Goal: Information Seeking & Learning: Learn about a topic

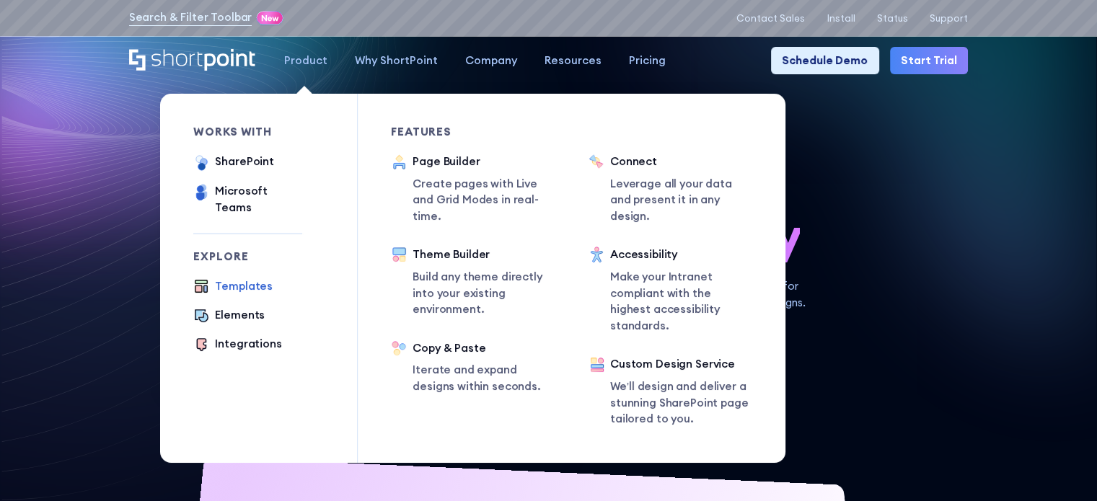
click at [255, 278] on div "Templates" at bounding box center [244, 286] width 58 height 17
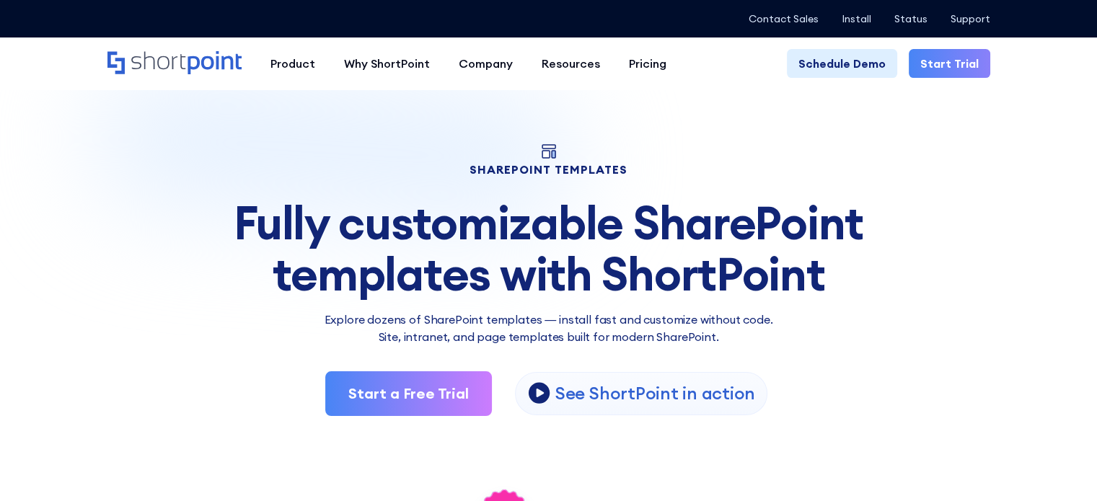
click at [487, 226] on div "Fully customizable SharePoint templates with ShortPoint" at bounding box center [548, 249] width 883 height 102
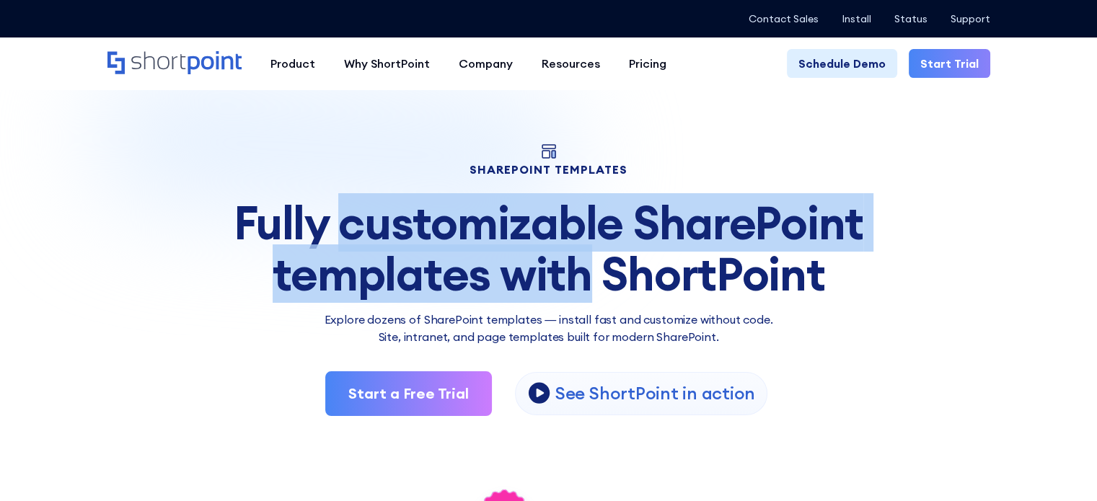
drag, startPoint x: 487, startPoint y: 226, endPoint x: 555, endPoint y: 260, distance: 76.4
click at [555, 260] on div "Fully customizable SharePoint templates with ShortPoint" at bounding box center [548, 249] width 883 height 102
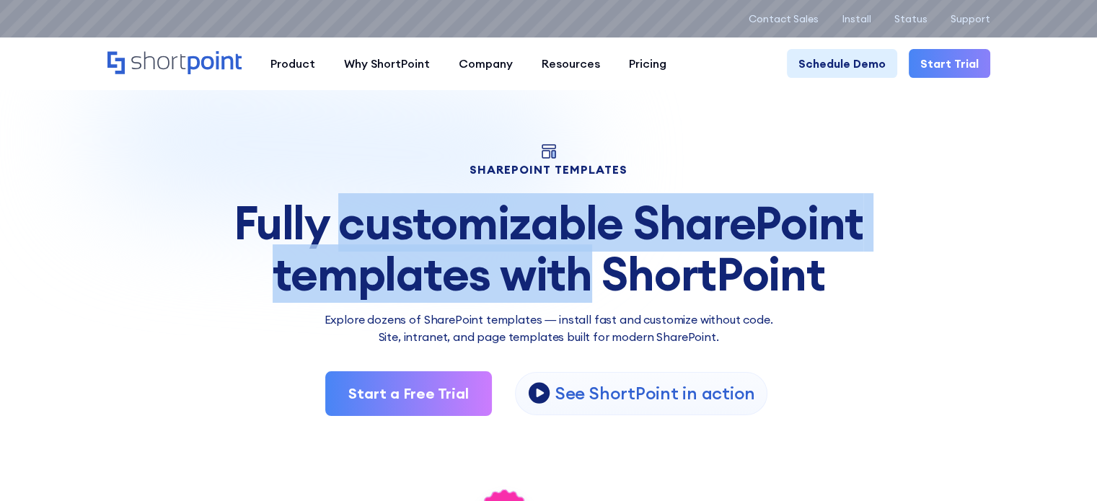
drag, startPoint x: 555, startPoint y: 260, endPoint x: 496, endPoint y: 231, distance: 66.1
click at [496, 231] on div "Fully customizable SharePoint templates with ShortPoint" at bounding box center [548, 249] width 883 height 102
drag, startPoint x: 496, startPoint y: 231, endPoint x: 520, endPoint y: 266, distance: 42.6
click at [520, 266] on div "Fully customizable SharePoint templates with ShortPoint" at bounding box center [548, 249] width 883 height 102
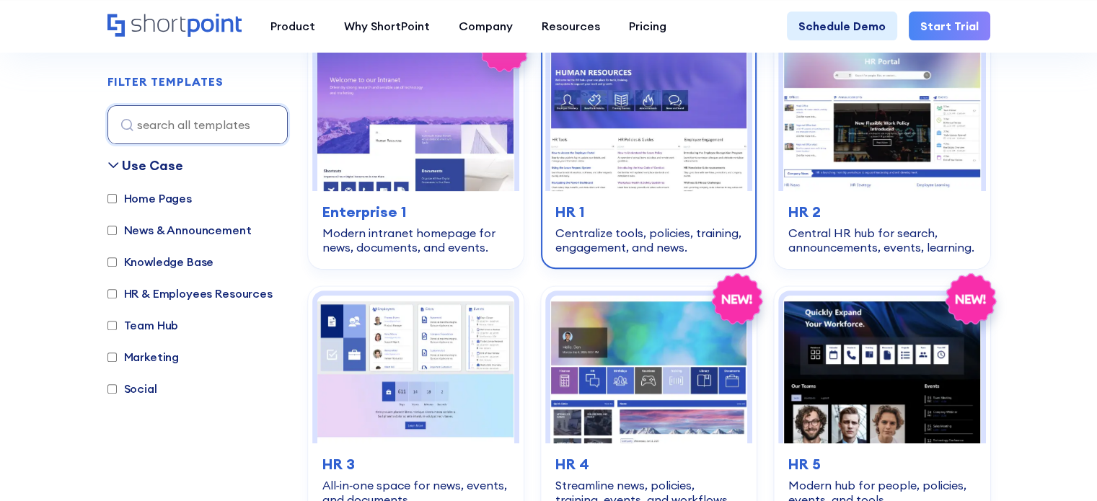
scroll to position [477, 0]
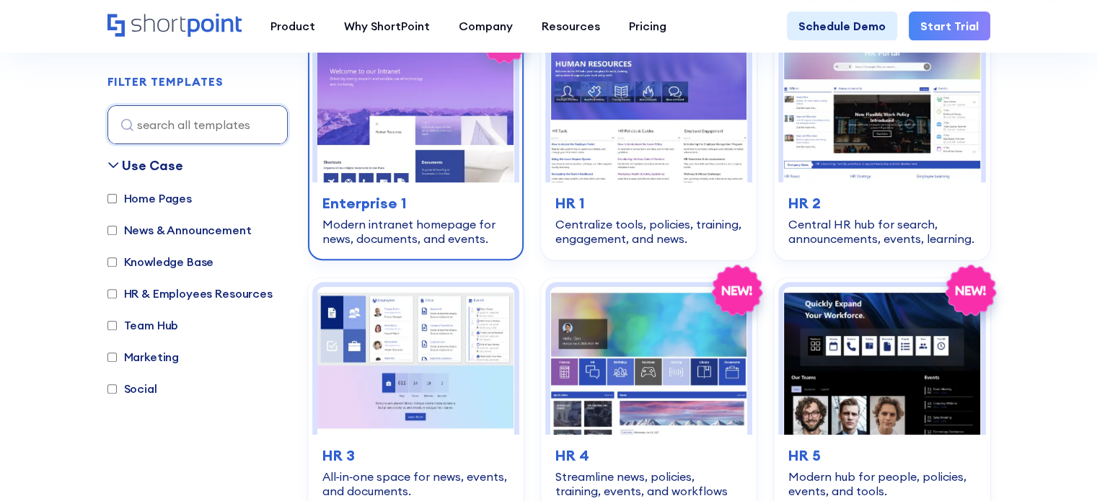
click at [406, 211] on h3 "Enterprise 1" at bounding box center [415, 204] width 187 height 22
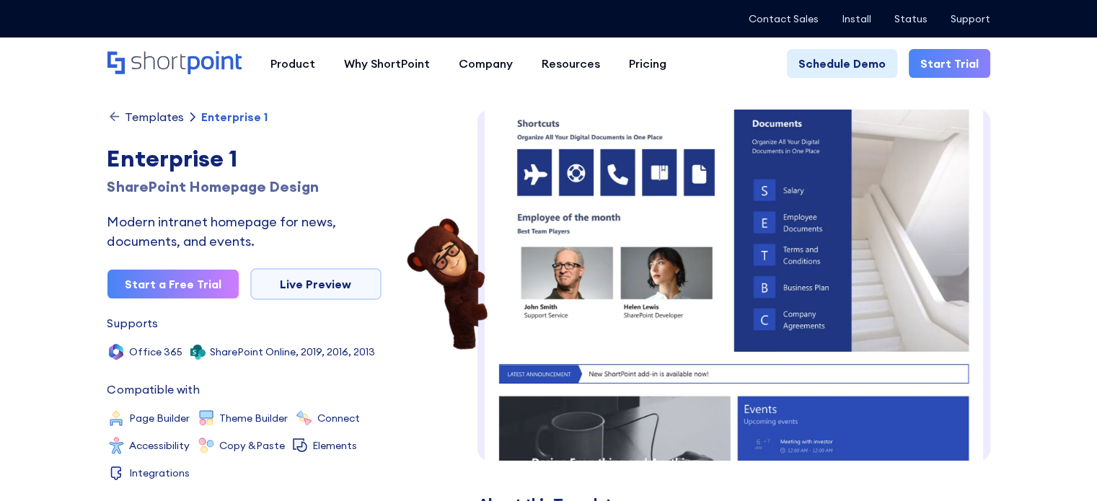
scroll to position [329, 0]
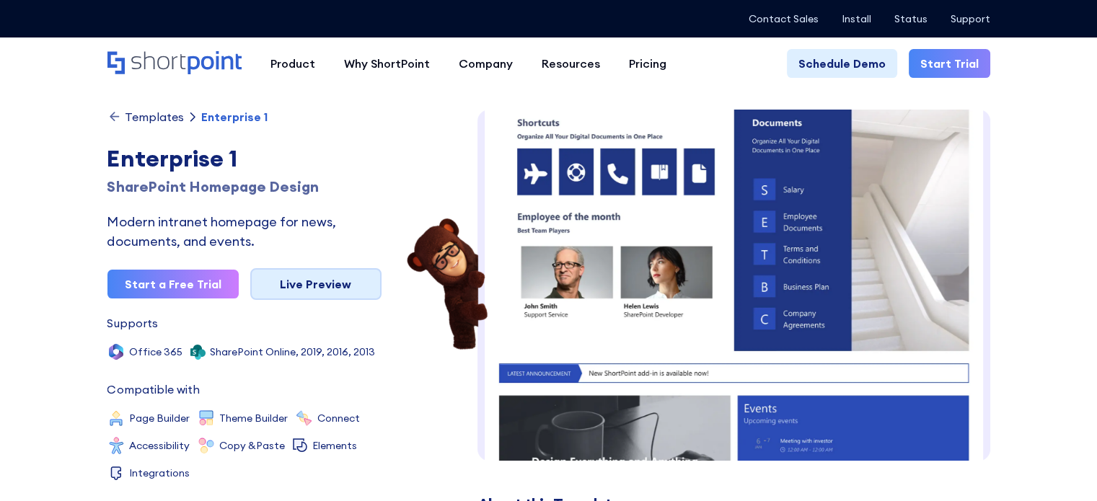
click at [333, 288] on link "Live Preview" at bounding box center [315, 284] width 131 height 32
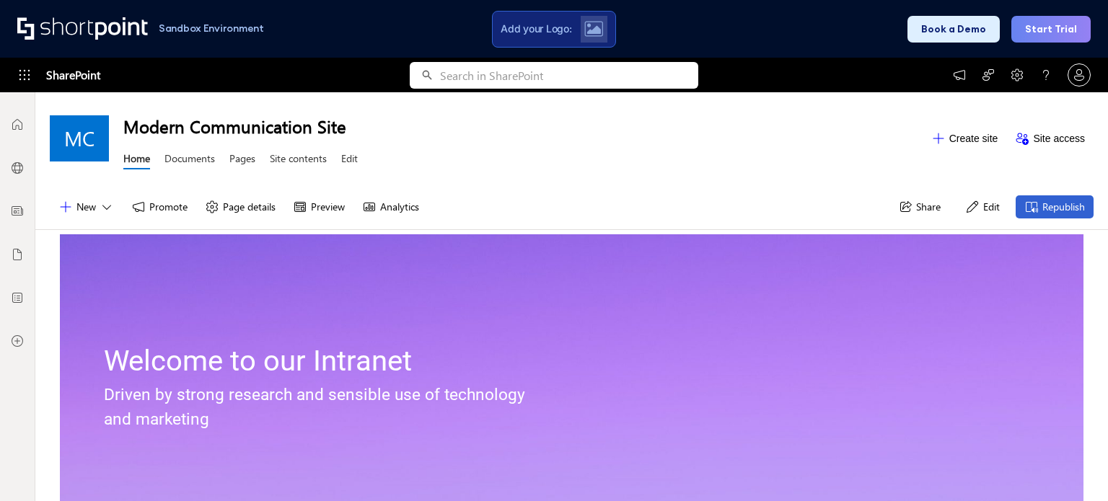
scroll to position [11, 11]
click at [692, 147] on div "Modern Communication Site Home Documents Pages Site contents Edit" at bounding box center [522, 138] width 799 height 71
